Goal: Information Seeking & Learning: Learn about a topic

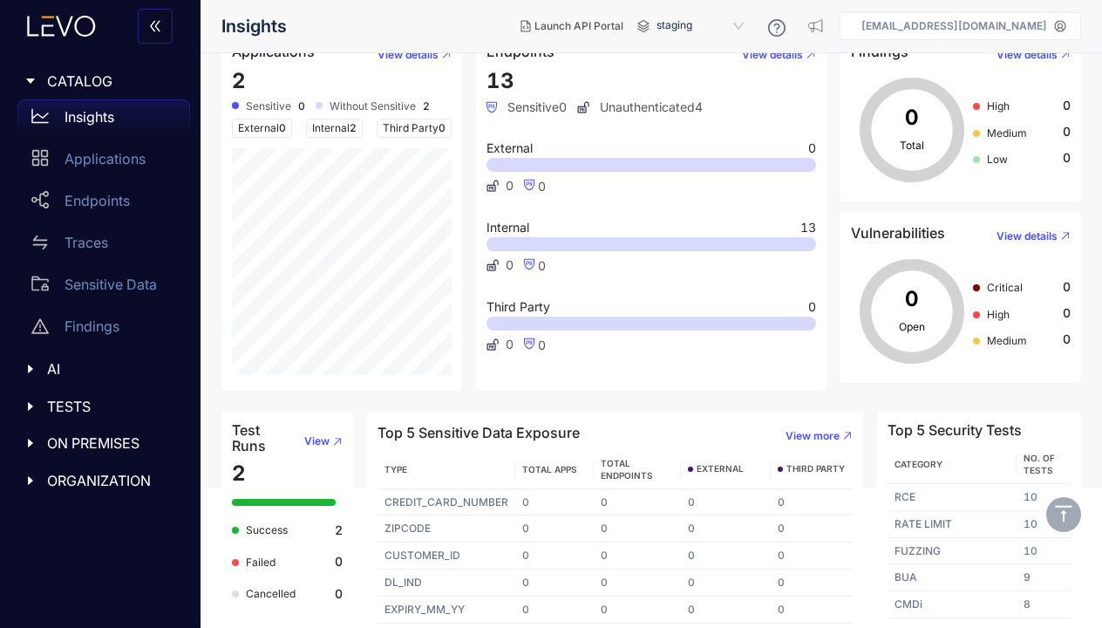
scroll to position [140, 0]
click at [324, 440] on span "View" at bounding box center [316, 442] width 25 height 12
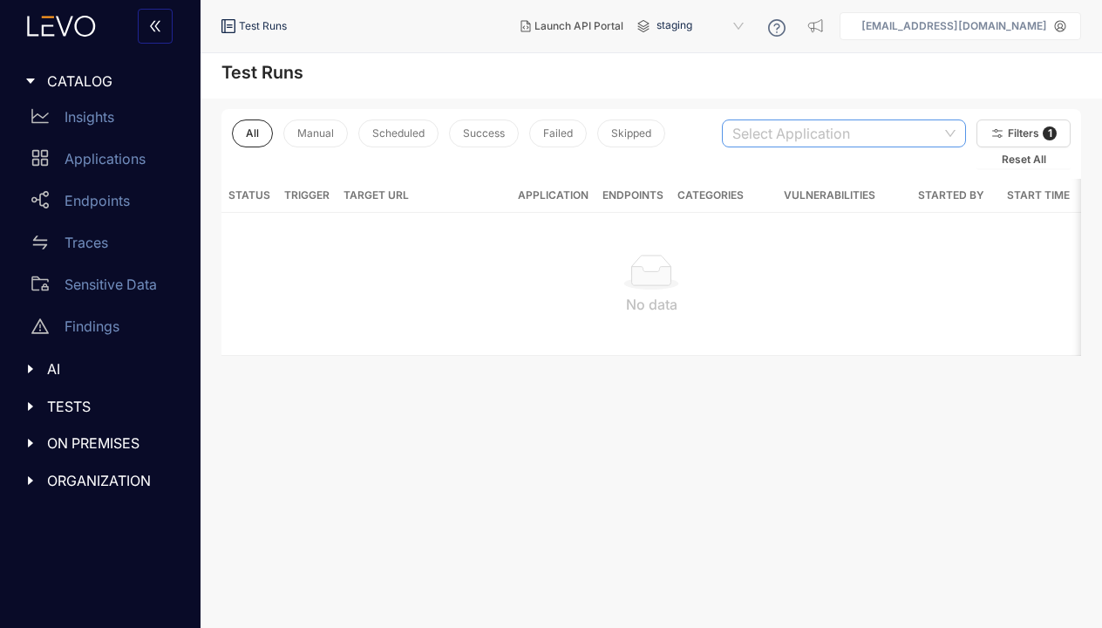
click at [918, 146] on input "search" at bounding box center [837, 133] width 209 height 26
click at [632, 373] on main "Test Runs All Manual Scheduled Success Failed Skipped Select Application a78eb7…" at bounding box center [652, 340] width 902 height 575
click at [70, 396] on div "TESTS" at bounding box center [100, 406] width 180 height 37
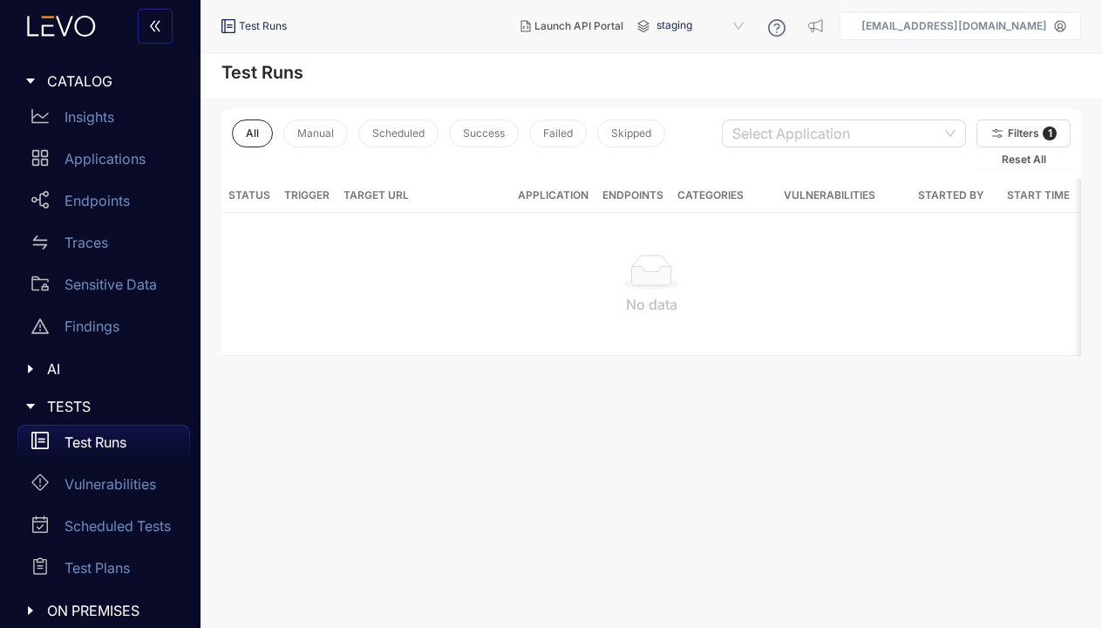
click at [97, 445] on p "Test Runs" at bounding box center [96, 442] width 62 height 16
click at [812, 21] on div at bounding box center [797, 28] width 58 height 28
click at [119, 104] on div "Insights" at bounding box center [103, 116] width 173 height 35
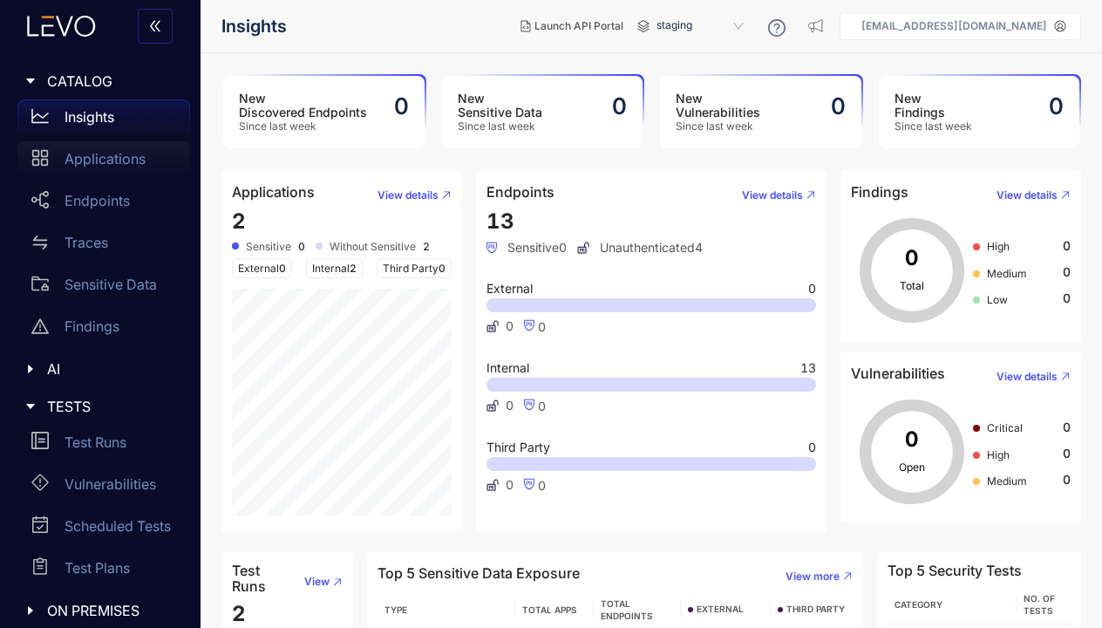
click at [135, 164] on p "Applications" at bounding box center [105, 159] width 81 height 16
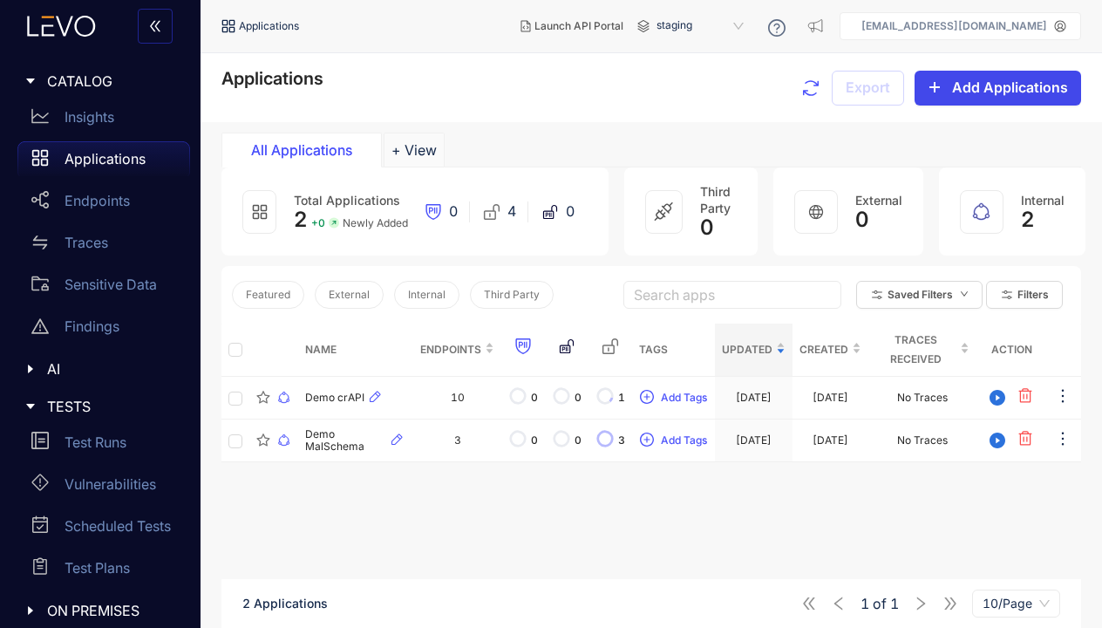
click at [1017, 89] on span "Add Applications" at bounding box center [1010, 87] width 116 height 16
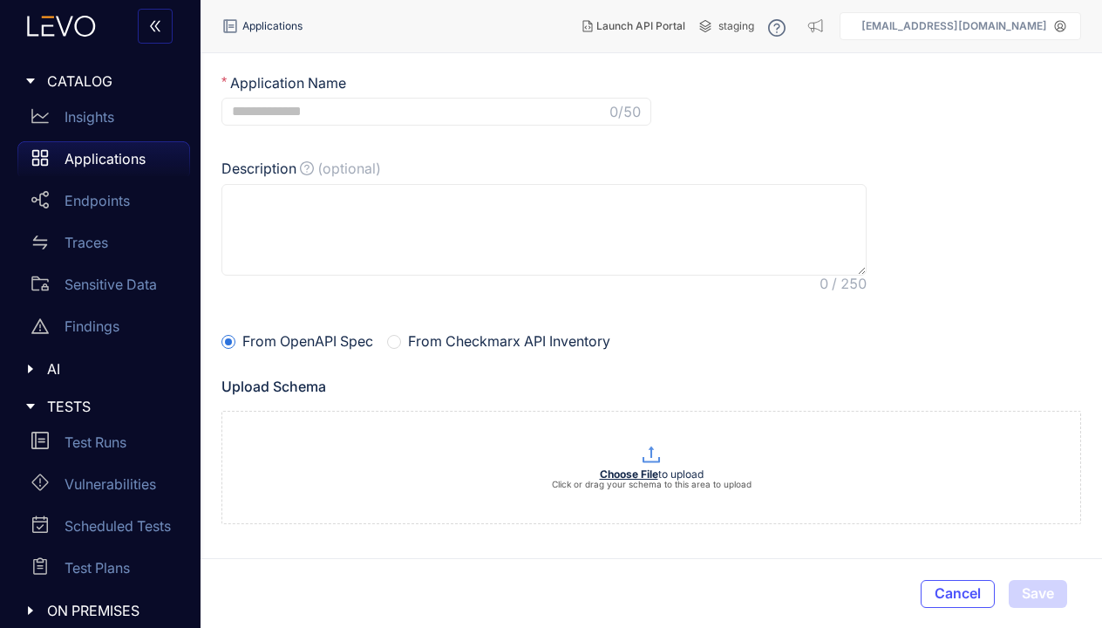
click at [96, 76] on span "CATALOG" at bounding box center [111, 81] width 129 height 16
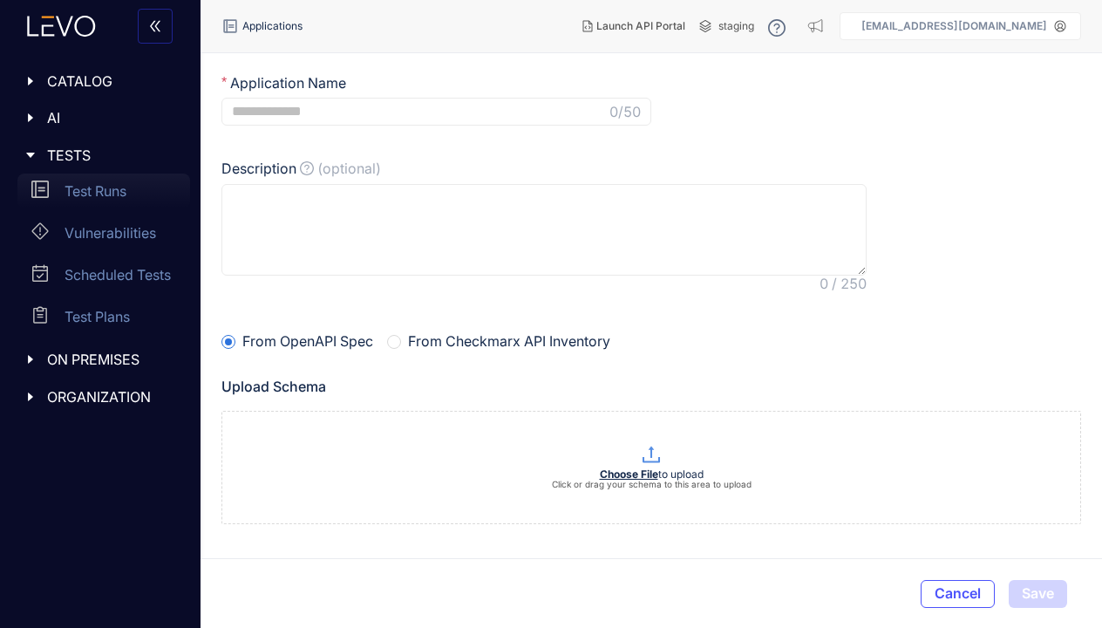
click at [113, 192] on p "Test Runs" at bounding box center [96, 191] width 62 height 16
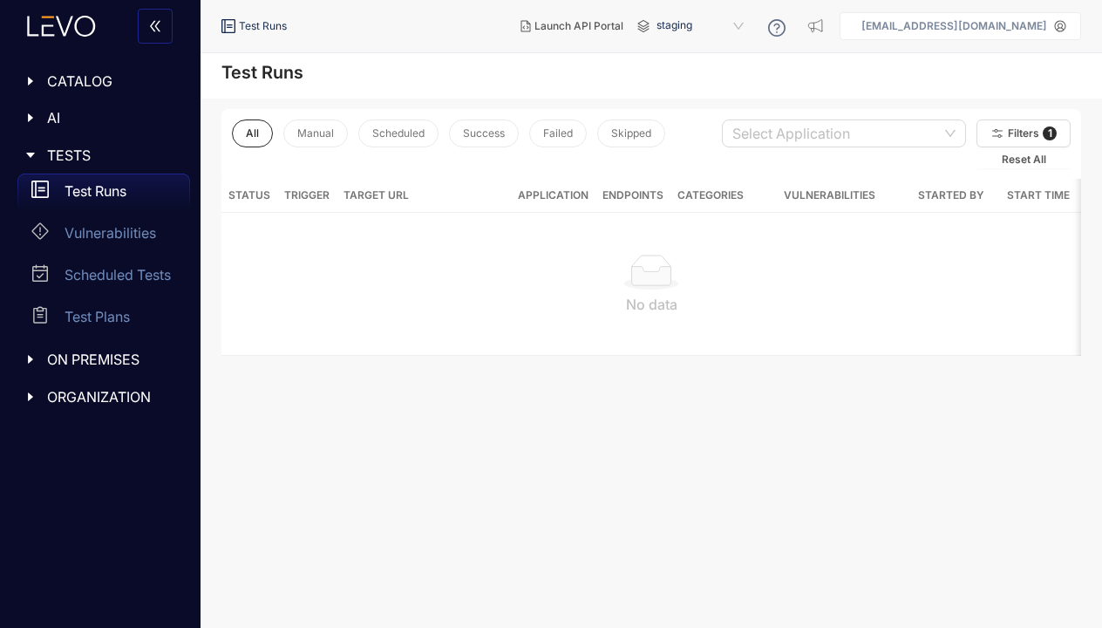
click at [101, 140] on div "TESTS" at bounding box center [100, 155] width 180 height 37
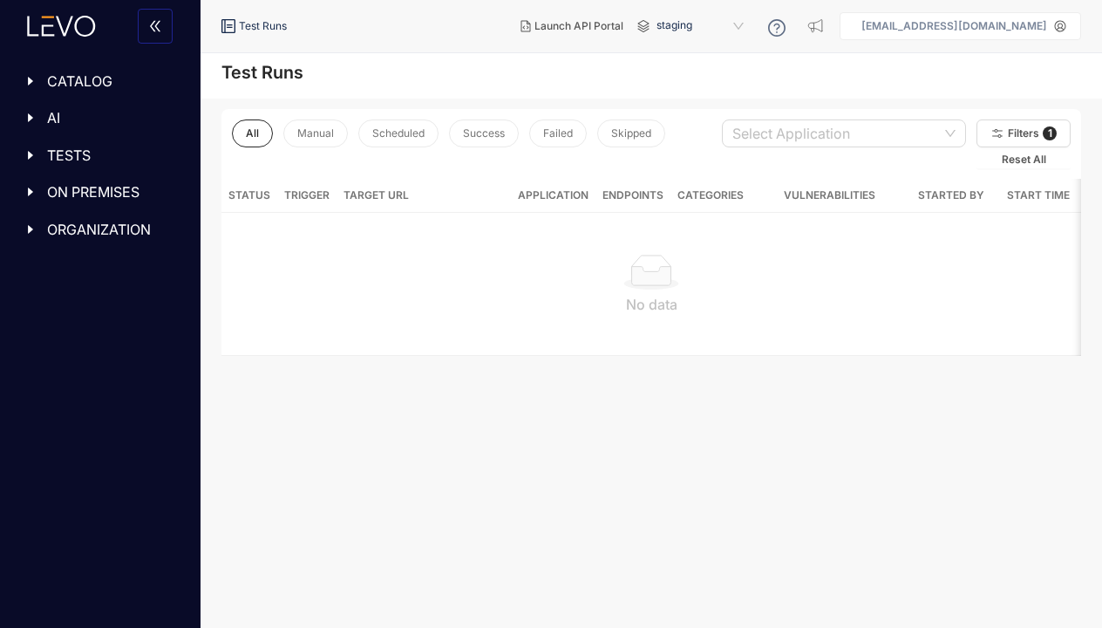
click at [80, 124] on span "AI" at bounding box center [111, 118] width 129 height 16
click at [83, 156] on p "MCP" at bounding box center [80, 155] width 31 height 16
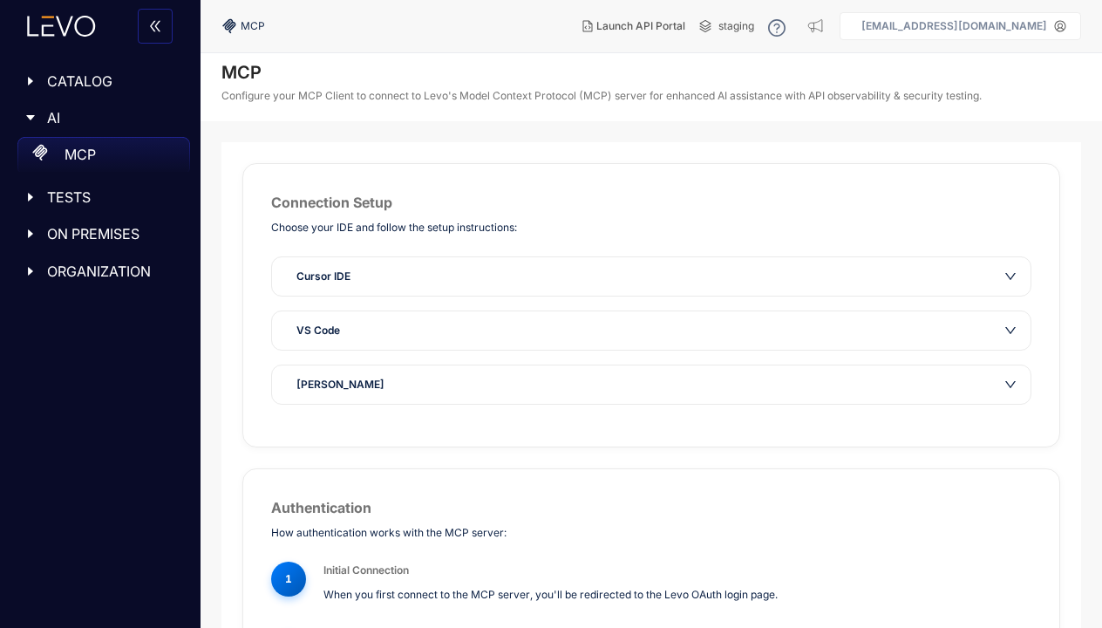
click at [680, 312] on div "VS Code" at bounding box center [651, 330] width 759 height 38
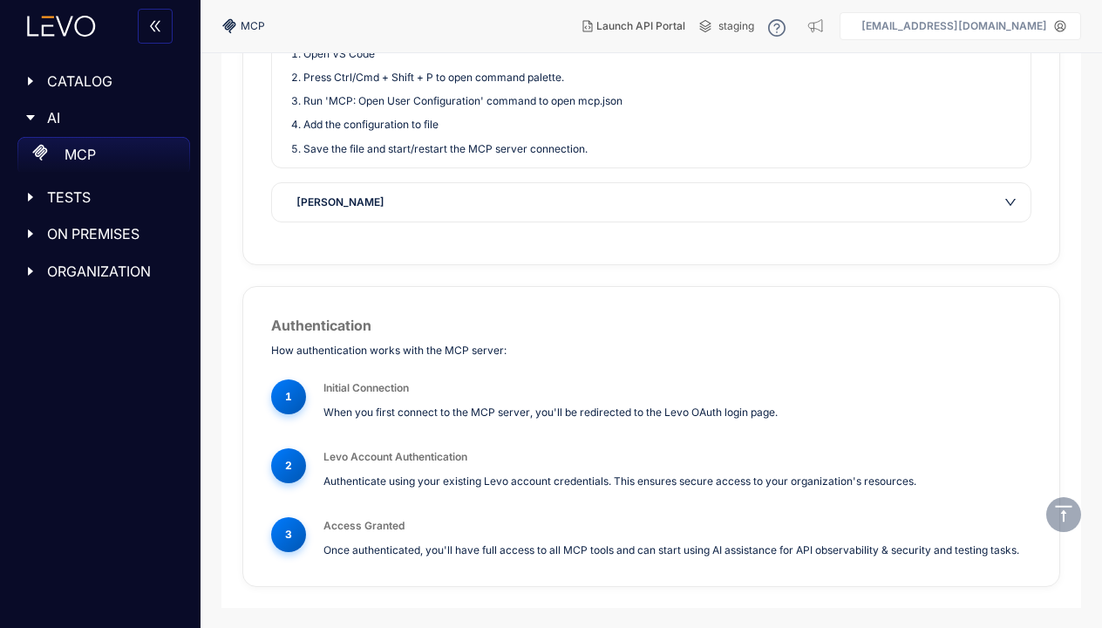
scroll to position [637, 0]
click at [110, 80] on span "CATALOG" at bounding box center [111, 81] width 129 height 16
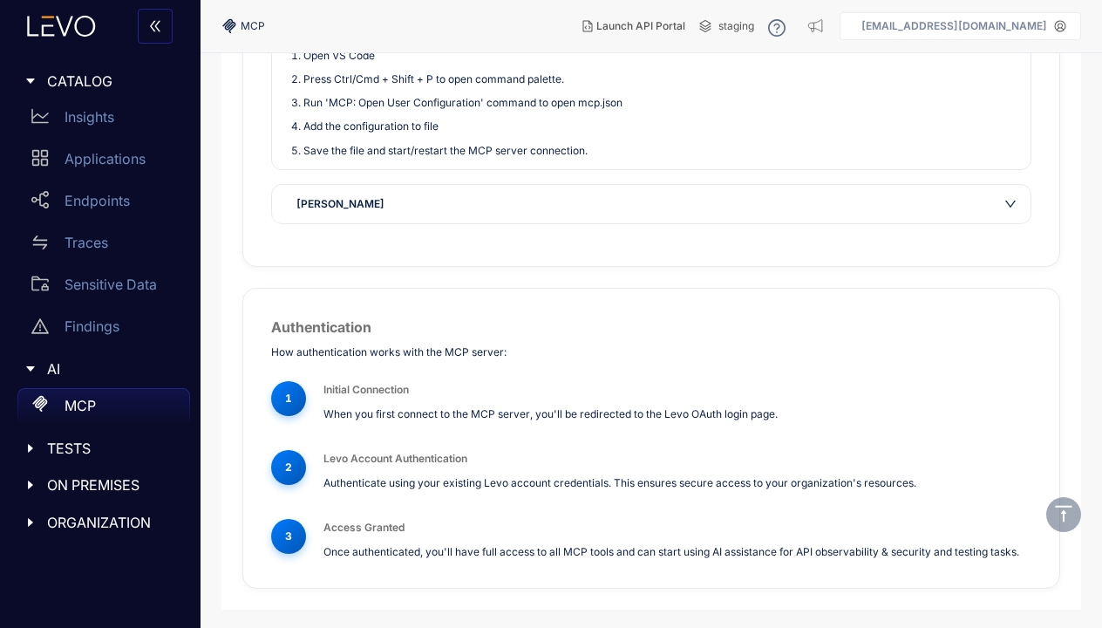
click at [123, 448] on span "TESTS" at bounding box center [111, 448] width 129 height 16
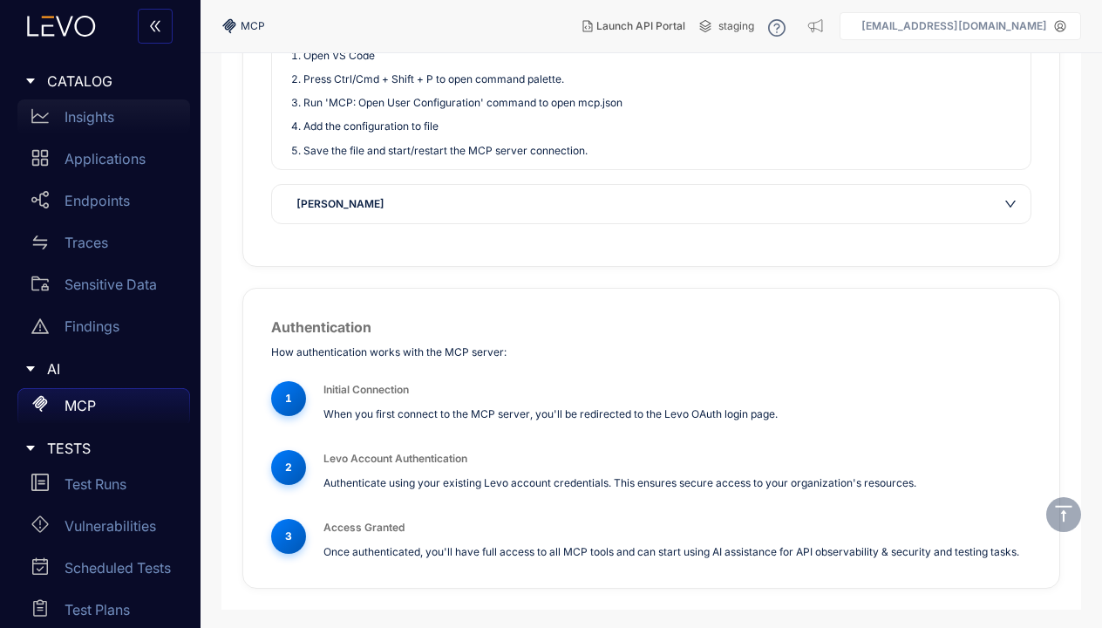
scroll to position [0, 0]
click at [106, 179] on link "Applications" at bounding box center [103, 162] width 173 height 42
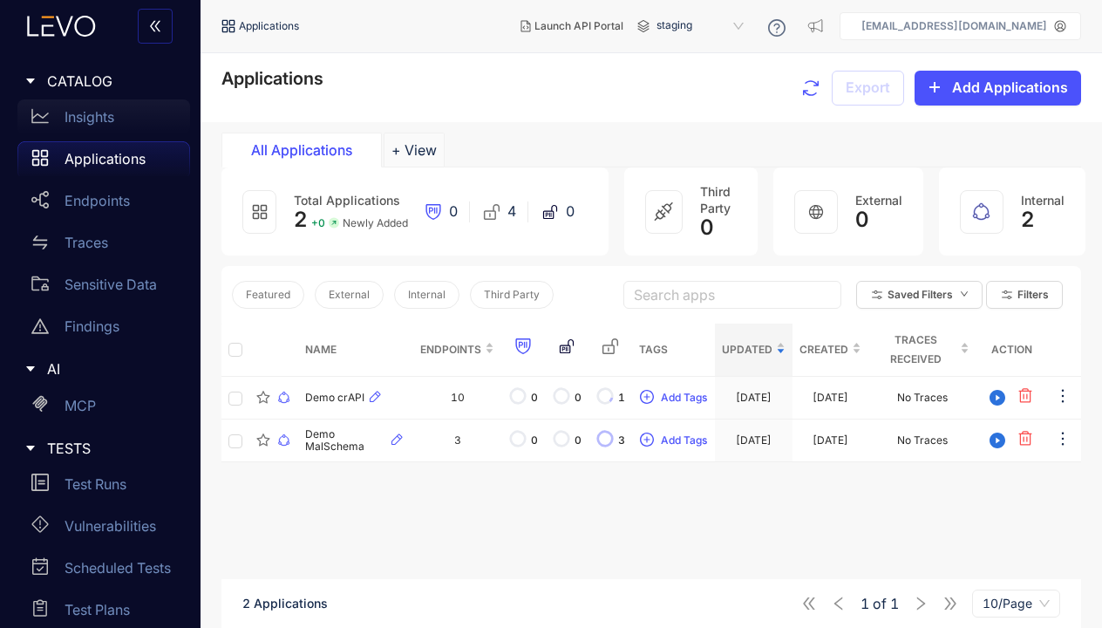
click at [92, 125] on div "Insights" at bounding box center [103, 116] width 173 height 35
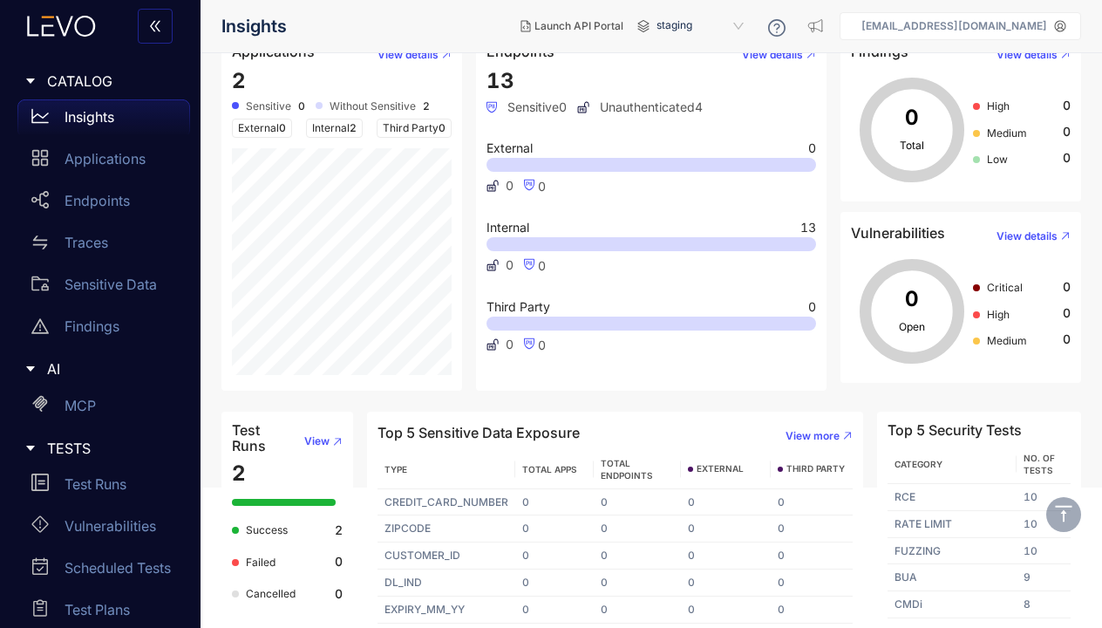
scroll to position [140, 0]
click at [1007, 281] on div "Critical" at bounding box center [1005, 287] width 64 height 16
